Goal: Task Accomplishment & Management: Manage account settings

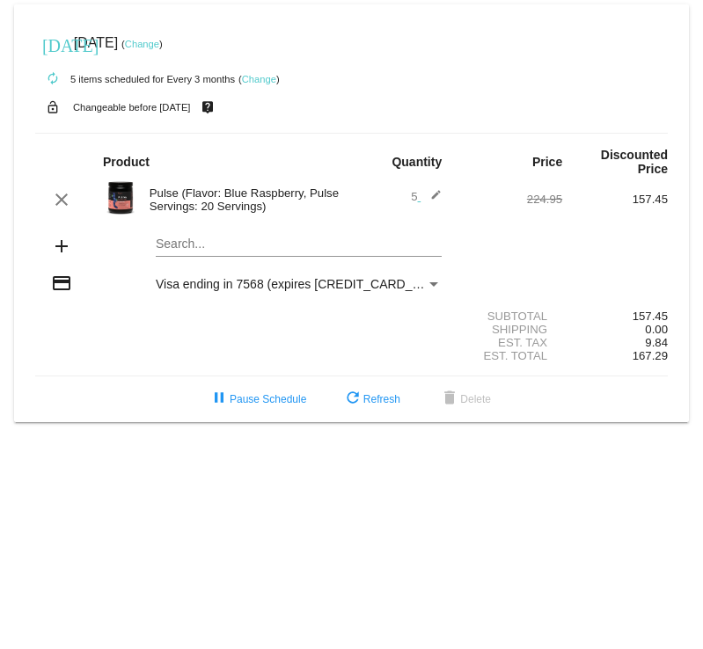
click at [263, 79] on link "Change" at bounding box center [259, 79] width 34 height 11
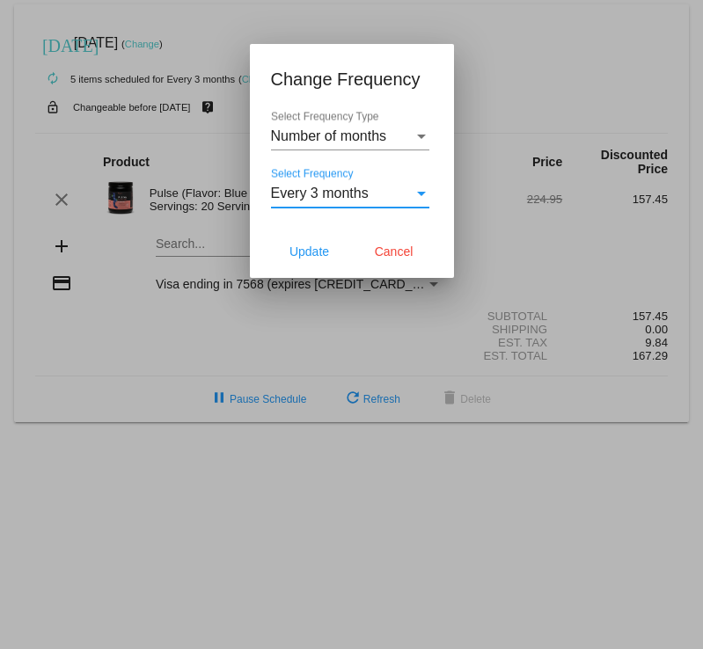
click at [331, 187] on span "Every 3 months" at bounding box center [320, 193] width 98 height 15
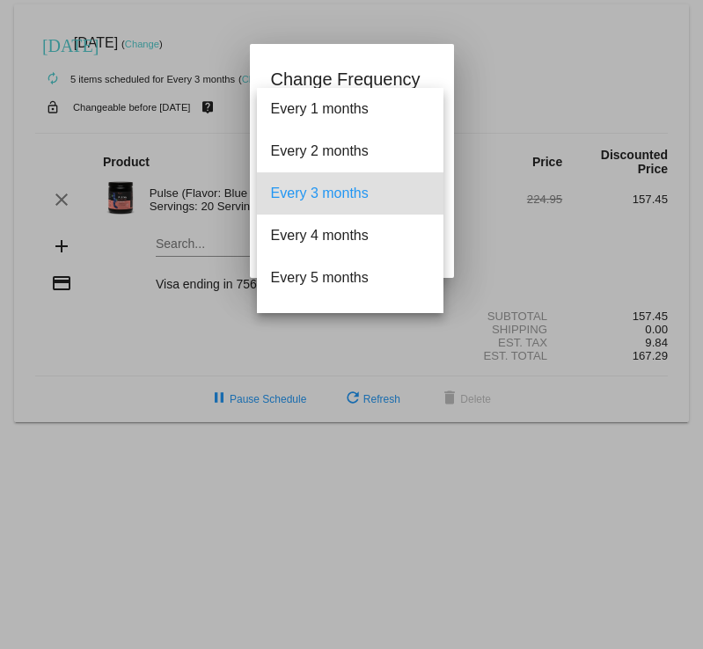
click at [525, 73] on div at bounding box center [351, 324] width 703 height 649
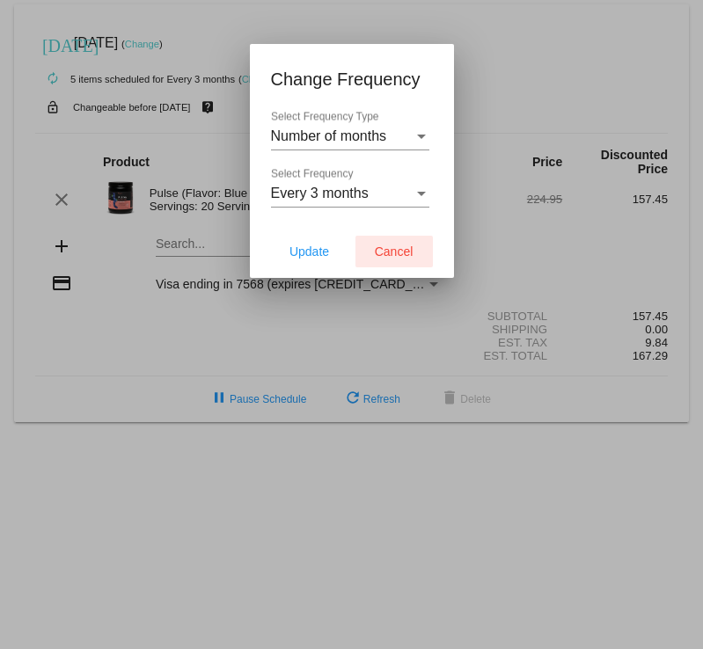
click at [399, 247] on span "Cancel" at bounding box center [394, 252] width 39 height 14
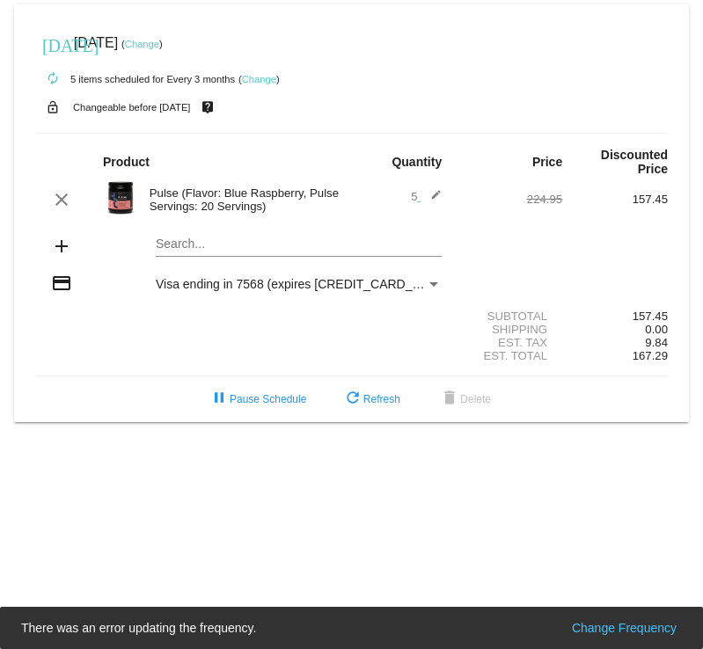
click at [427, 189] on mat-icon "edit" at bounding box center [430, 199] width 21 height 21
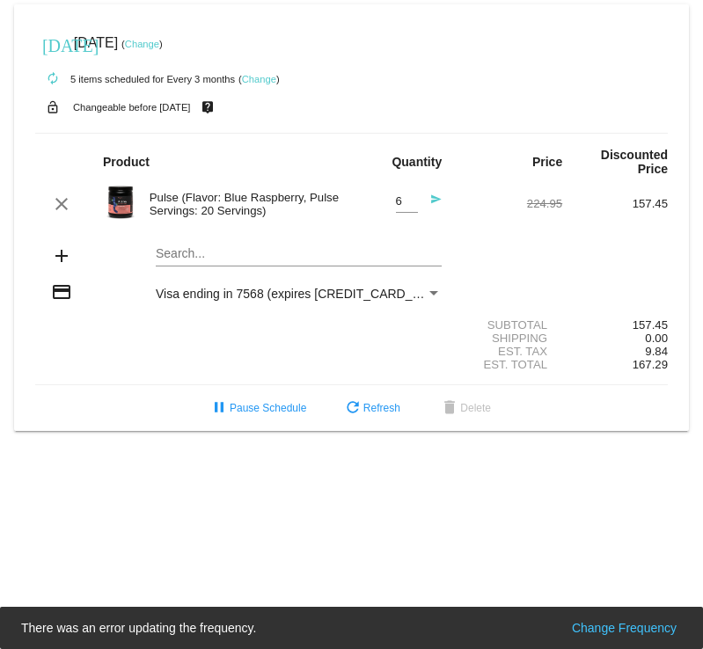
type input "6"
click at [413, 195] on input "6" at bounding box center [407, 201] width 22 height 13
click at [376, 72] on div "autorenew 5 items scheduled for Every 3 months ( Change )" at bounding box center [351, 78] width 632 height 35
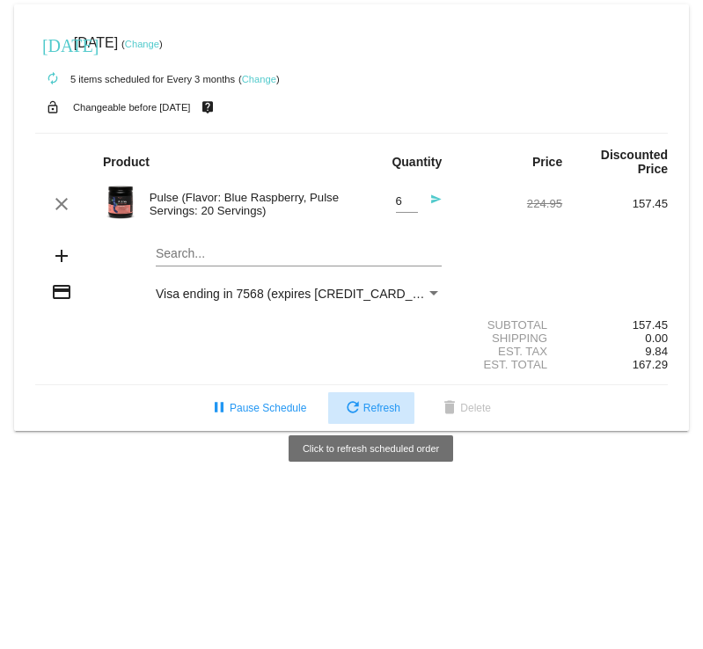
click at [361, 403] on mat-icon "refresh" at bounding box center [352, 408] width 21 height 21
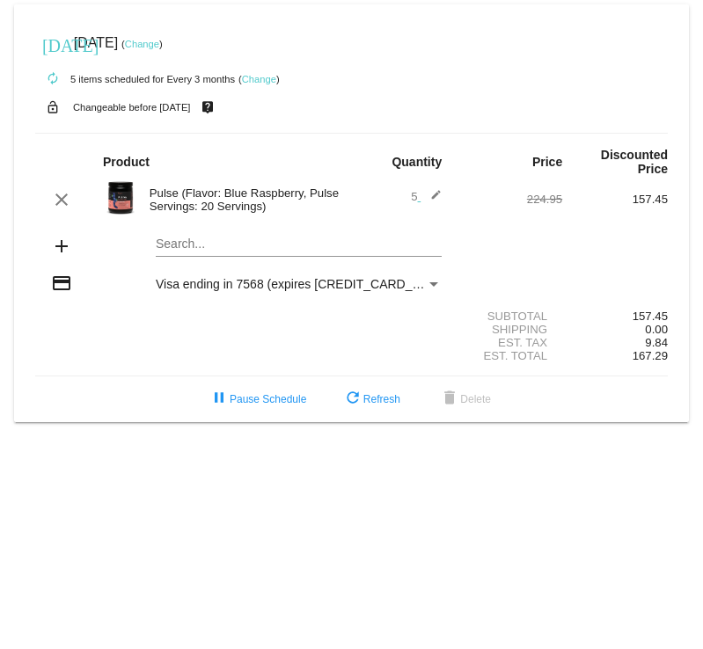
click at [435, 189] on mat-icon "edit" at bounding box center [430, 199] width 21 height 21
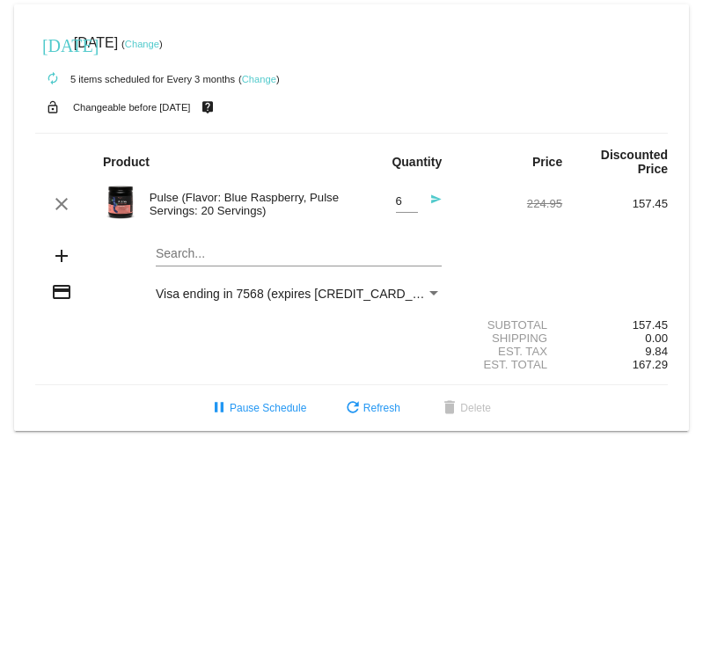
type input "6"
click at [408, 195] on input "6" at bounding box center [407, 201] width 22 height 13
click at [456, 232] on div "Search..." at bounding box center [299, 257] width 317 height 50
click at [159, 40] on link "Change" at bounding box center [142, 44] width 34 height 11
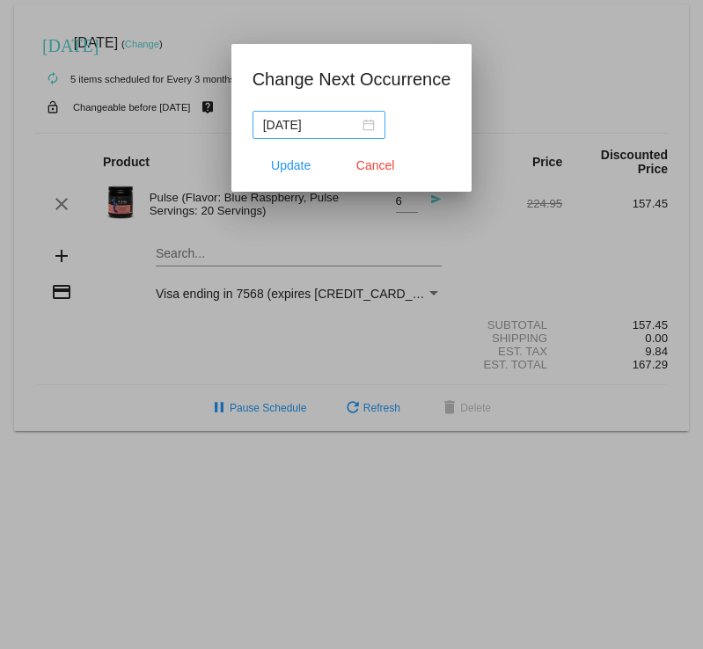
click at [373, 125] on div "2025-09-17" at bounding box center [319, 124] width 112 height 19
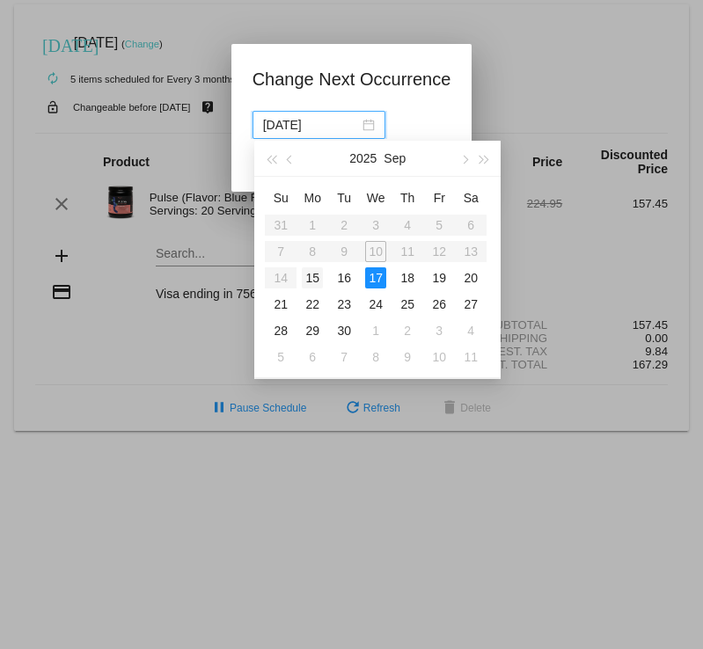
click at [314, 282] on div "15" at bounding box center [312, 277] width 21 height 21
type input "2025-09-15"
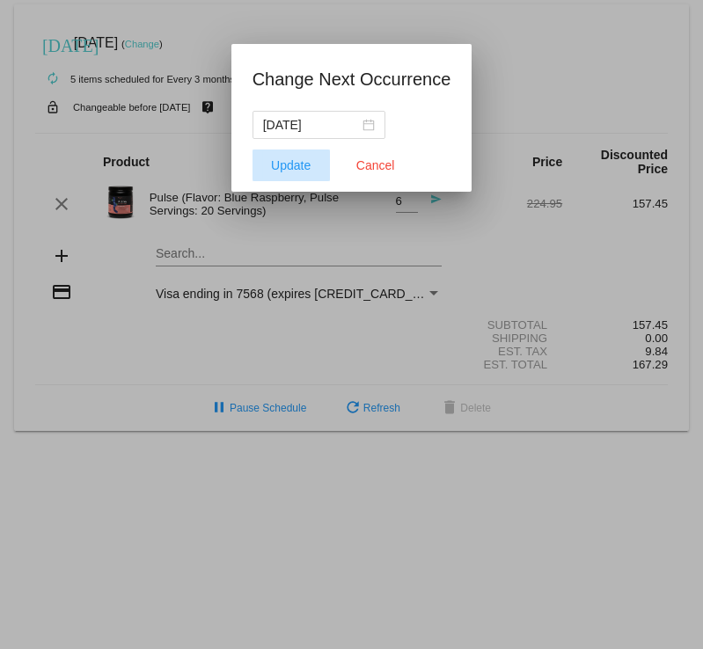
click at [300, 166] on span "Update" at bounding box center [291, 165] width 40 height 14
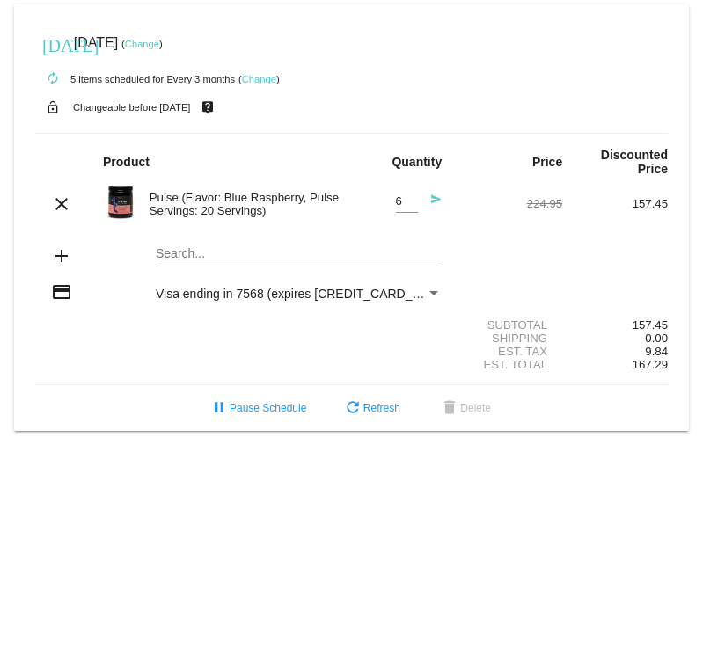
click at [159, 46] on link "Change" at bounding box center [142, 44] width 34 height 11
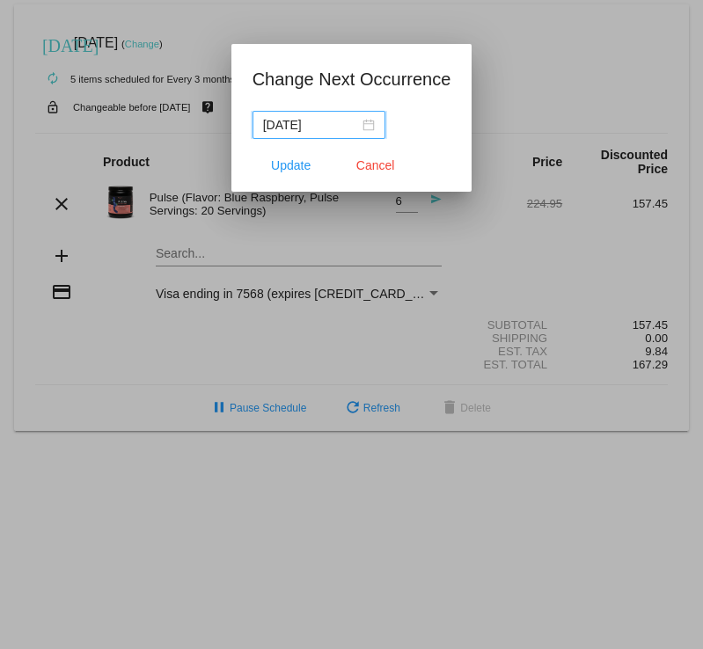
click at [370, 126] on div "2025-09-15" at bounding box center [319, 124] width 112 height 19
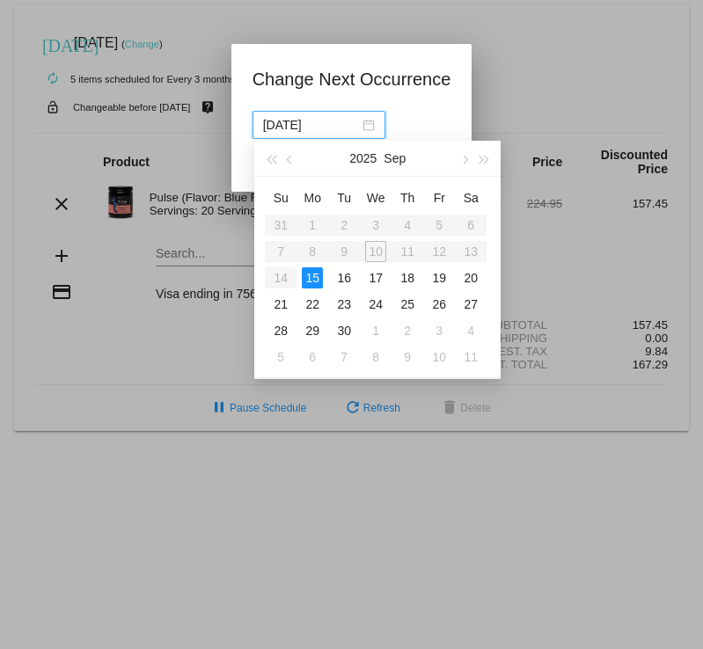
click at [450, 252] on table "Su Mo Tu We Th Fr Sa 31 1 2 3 4 5 6 7 8 9 10 11 12 13 14 15 16 17 18 19 20 21 2…" at bounding box center [376, 277] width 222 height 186
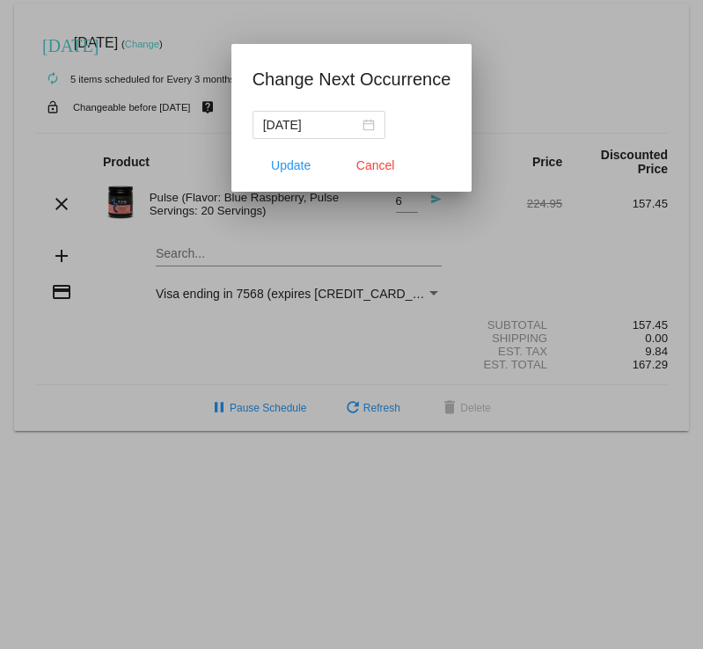
click at [422, 111] on div "2025-09-15" at bounding box center [351, 125] width 199 height 28
click at [305, 166] on span "Update" at bounding box center [291, 165] width 40 height 14
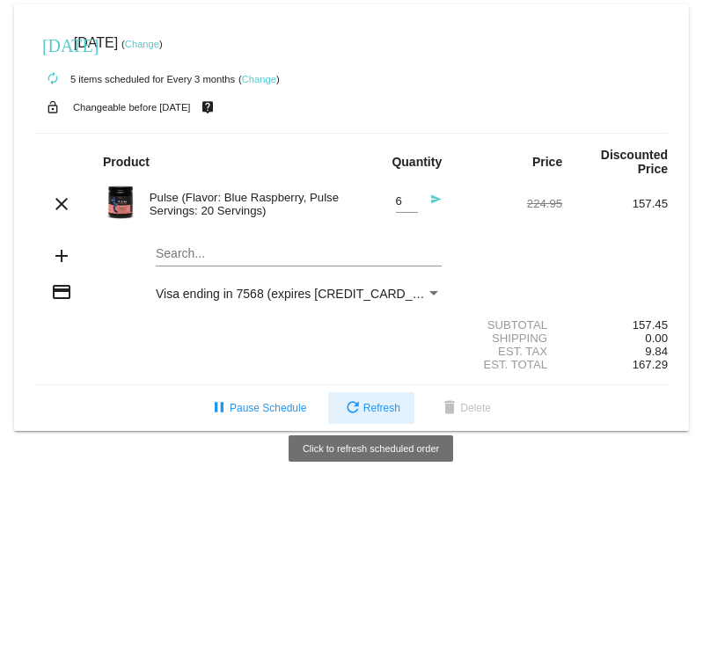
click at [396, 402] on span "refresh Refresh" at bounding box center [371, 408] width 58 height 12
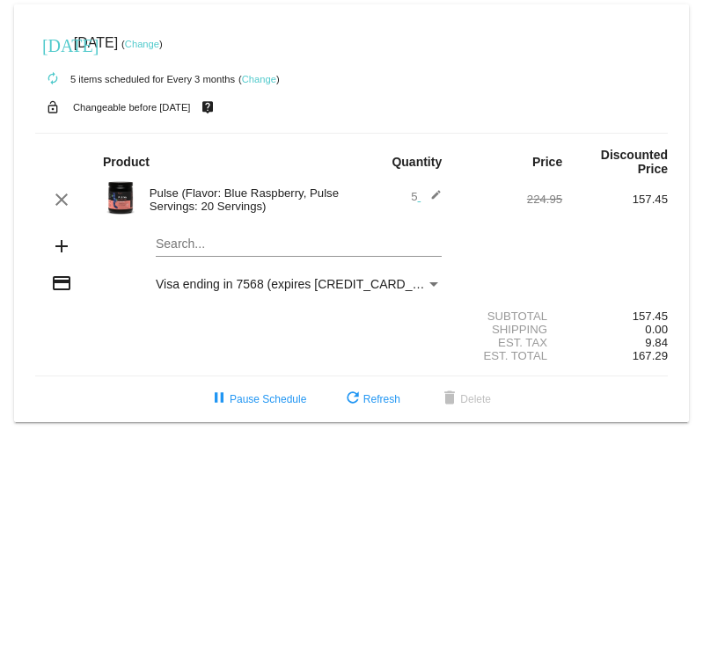
click at [438, 189] on mat-icon "edit" at bounding box center [430, 199] width 21 height 21
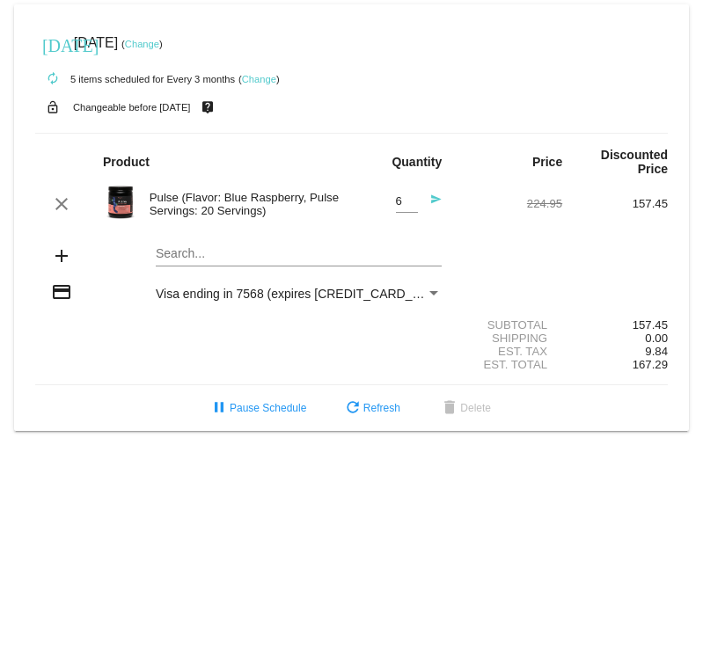
type input "6"
click at [406, 195] on input "6" at bounding box center [407, 201] width 22 height 13
drag, startPoint x: 332, startPoint y: 230, endPoint x: 354, endPoint y: 223, distance: 22.3
click at [336, 232] on div "Search..." at bounding box center [299, 249] width 286 height 34
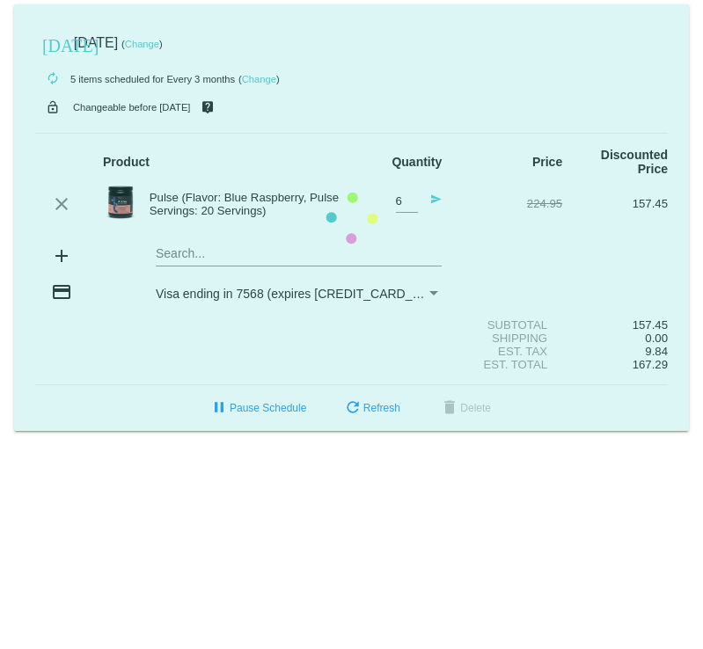
click at [404, 78] on mat-card "today Sep 15 2025 ( Change ) autorenew 5 items scheduled for Every 3 months ( C…" at bounding box center [351, 217] width 675 height 427
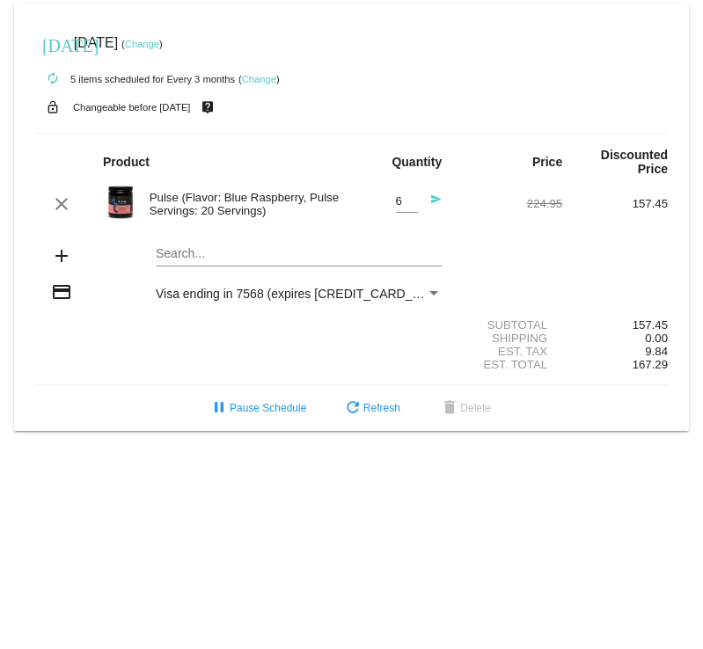
click at [159, 45] on link "Change" at bounding box center [142, 44] width 34 height 11
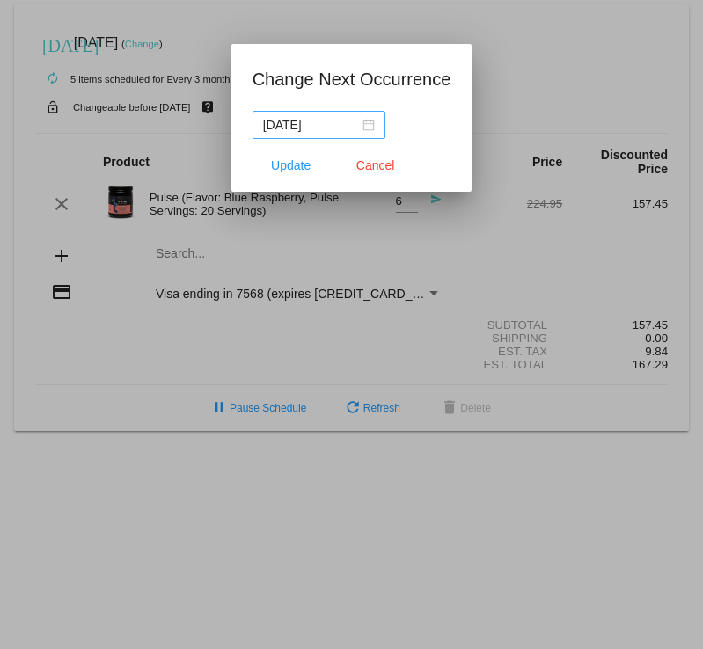
click at [363, 125] on div "2025-09-15" at bounding box center [319, 124] width 112 height 19
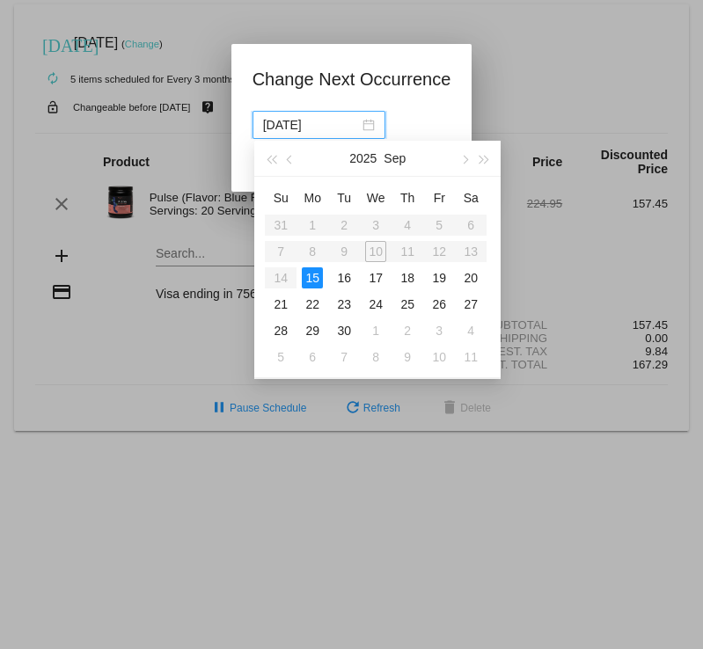
click at [308, 272] on div "15" at bounding box center [312, 277] width 21 height 21
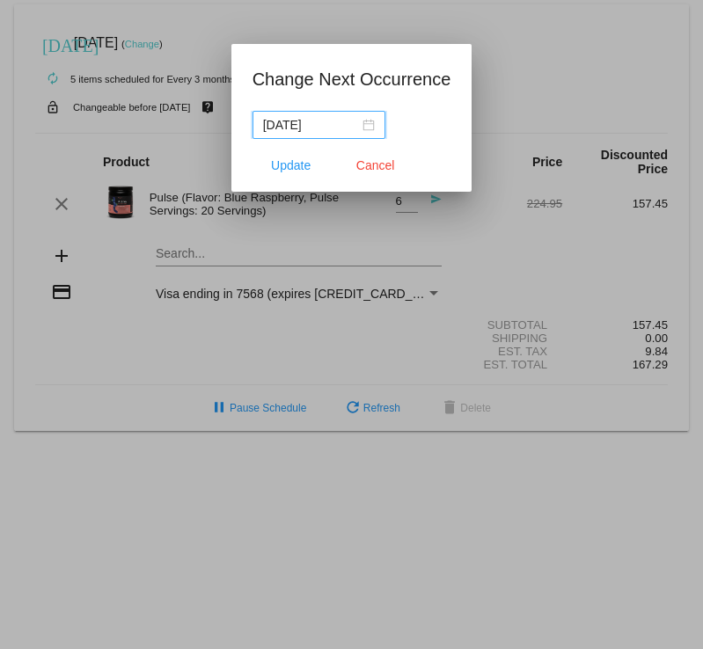
click at [536, 230] on div at bounding box center [351, 324] width 703 height 649
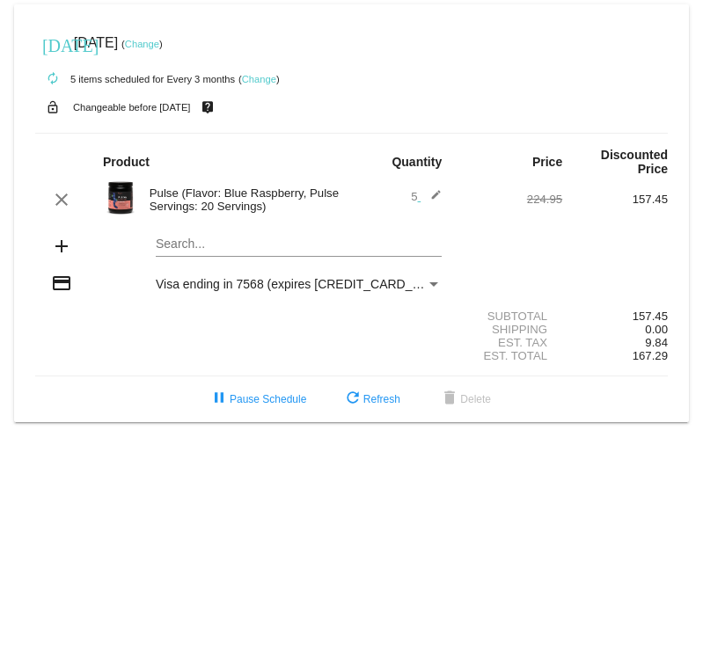
click at [431, 189] on mat-icon "edit" at bounding box center [430, 199] width 21 height 21
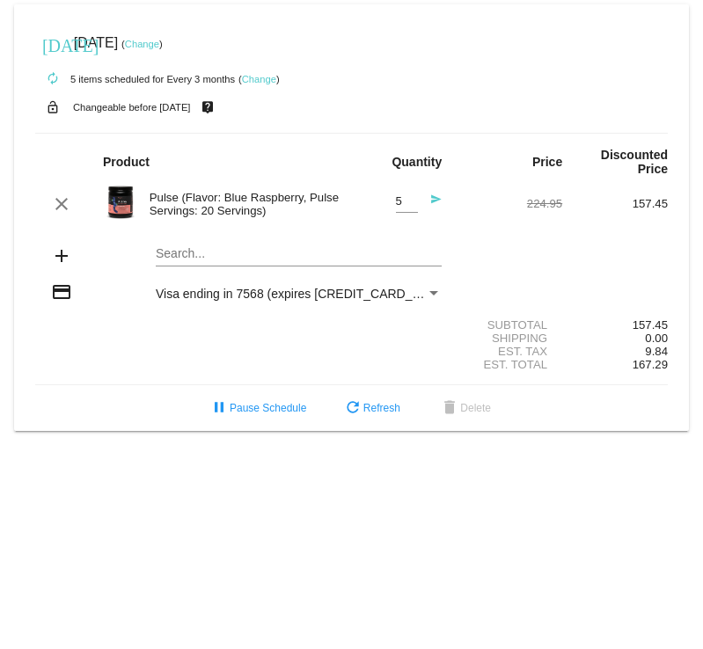
click at [435, 194] on mat-icon "send" at bounding box center [430, 204] width 21 height 21
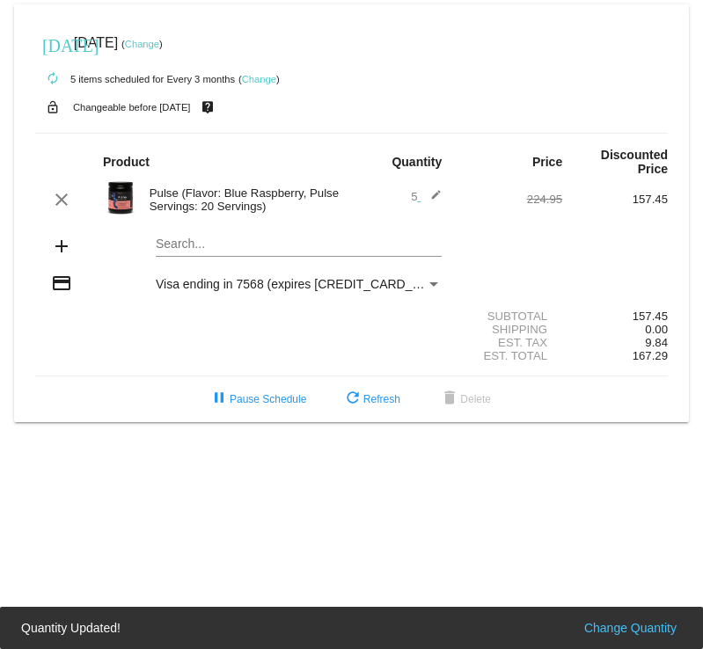
click at [415, 190] on span "5 edit" at bounding box center [426, 196] width 31 height 13
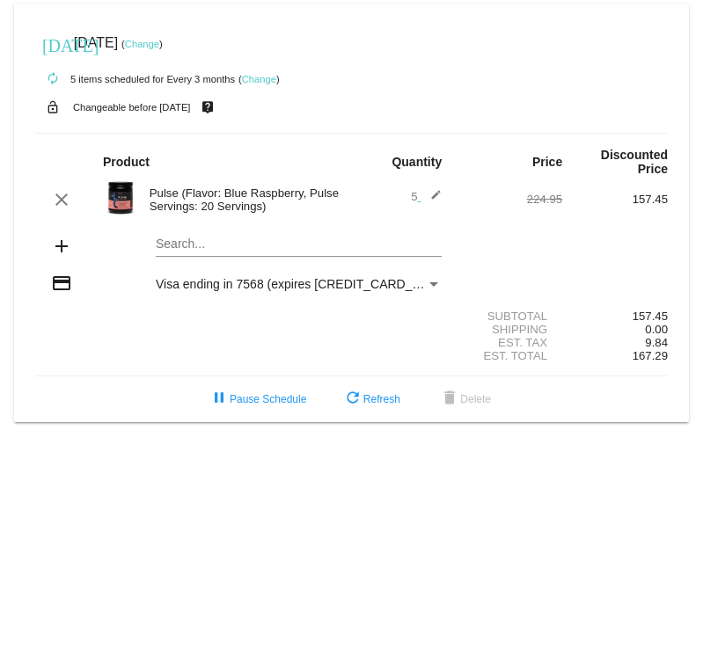
click at [431, 189] on mat-icon "edit" at bounding box center [430, 199] width 21 height 21
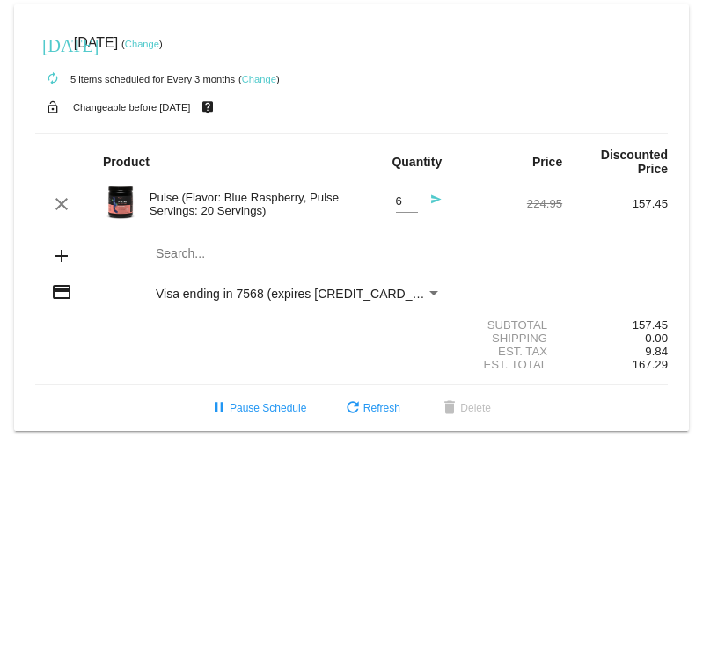
type input "6"
click at [410, 195] on input "6" at bounding box center [407, 201] width 22 height 13
click at [434, 194] on mat-icon "send" at bounding box center [430, 204] width 21 height 21
